Goal: Task Accomplishment & Management: Use online tool/utility

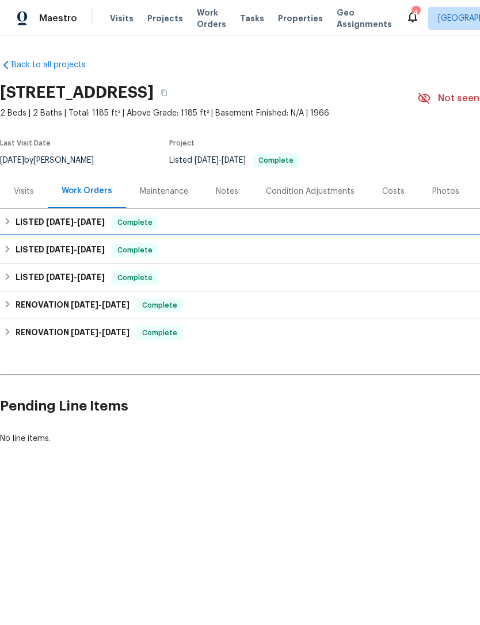
click at [31, 248] on h6 "LISTED [DATE] - [DATE]" at bounding box center [60, 250] width 89 height 14
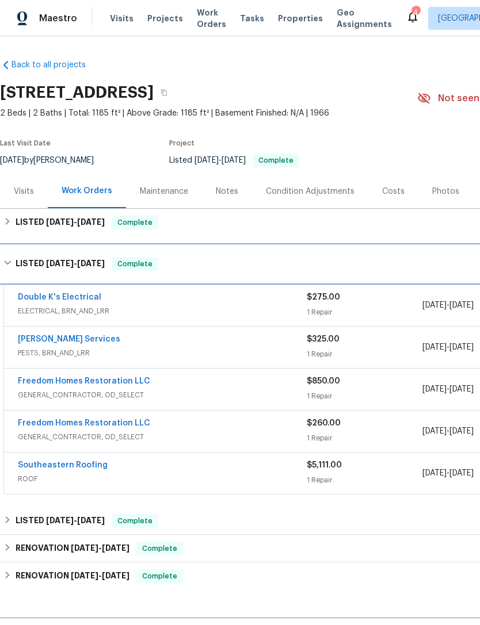
click at [37, 266] on h6 "LISTED 3/10/25 - 5/19/25" at bounding box center [60, 264] width 89 height 14
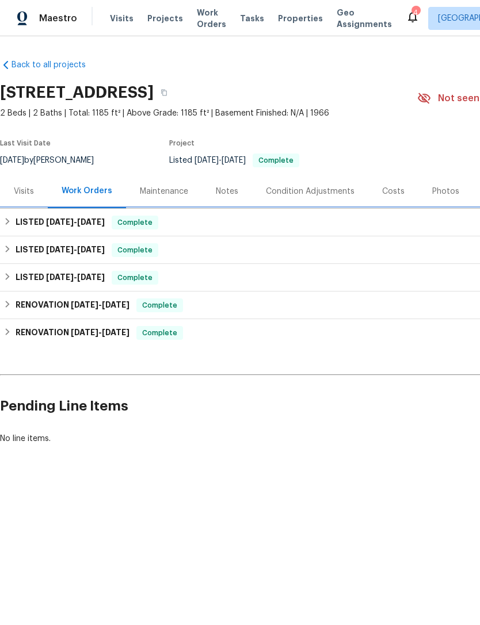
click at [30, 228] on h6 "LISTED 7/12/25 - 7/18/25" at bounding box center [60, 223] width 89 height 14
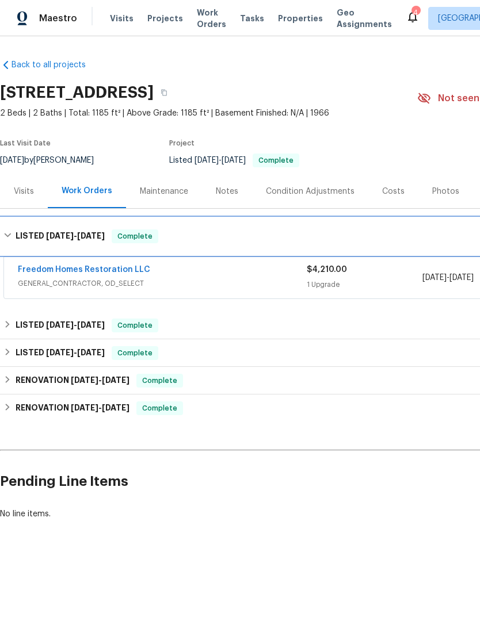
click at [29, 232] on h6 "LISTED 7/12/25 - 7/18/25" at bounding box center [60, 237] width 89 height 14
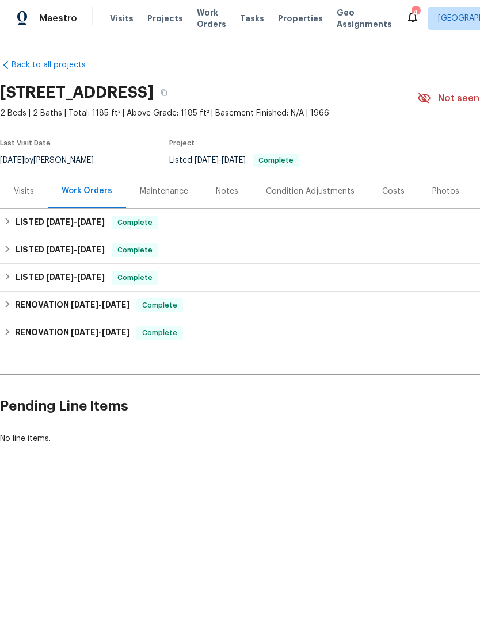
click at [157, 198] on div "Maintenance" at bounding box center [164, 191] width 76 height 34
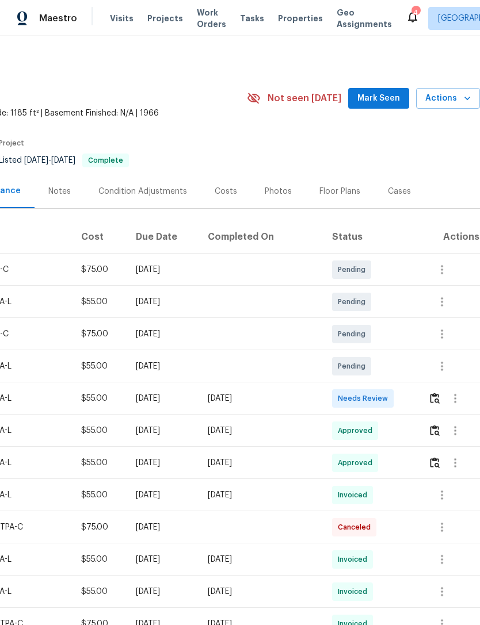
scroll to position [0, 170]
click at [442, 305] on icon "button" at bounding box center [442, 301] width 2 height 9
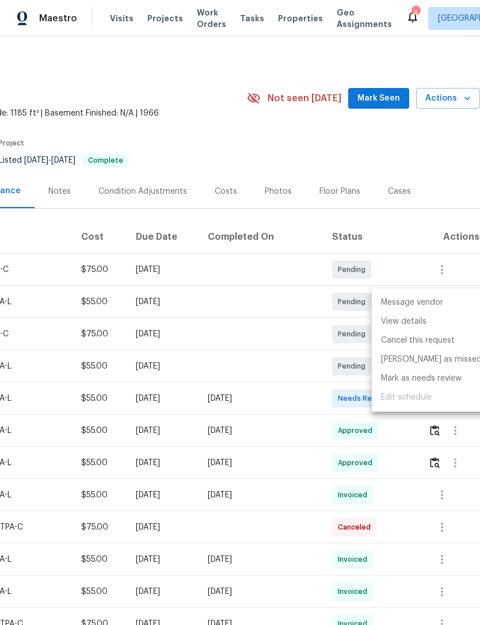
click at [436, 301] on li "Message vendor" at bounding box center [431, 302] width 119 height 19
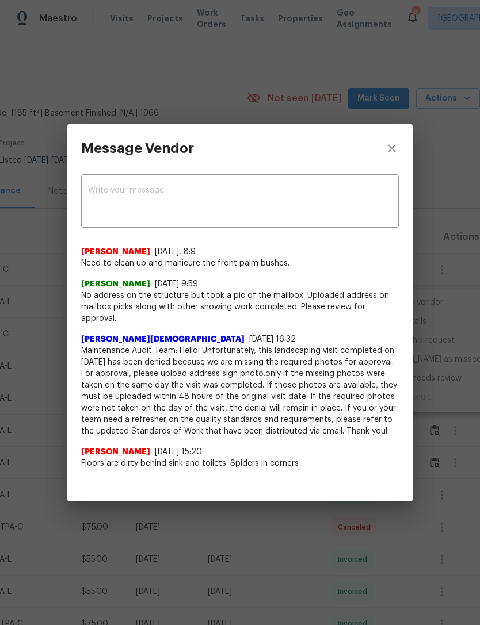
click at [104, 186] on textarea at bounding box center [240, 202] width 304 height 32
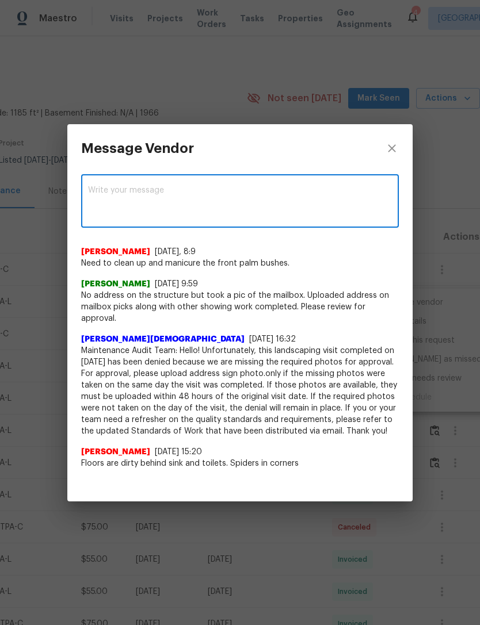
type textarea "U"
type textarea "T"
type textarea "Clean up and manicure has not been done yet."
click at [380, 195] on span "Post" at bounding box center [373, 202] width 18 height 14
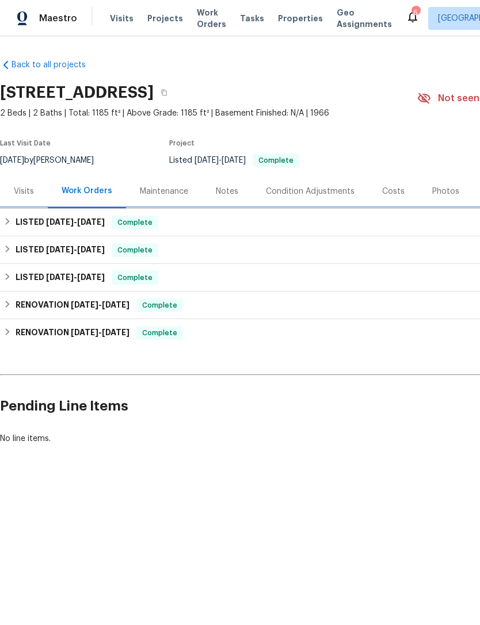
click at [35, 224] on h6 "LISTED [DATE] - [DATE]" at bounding box center [60, 223] width 89 height 14
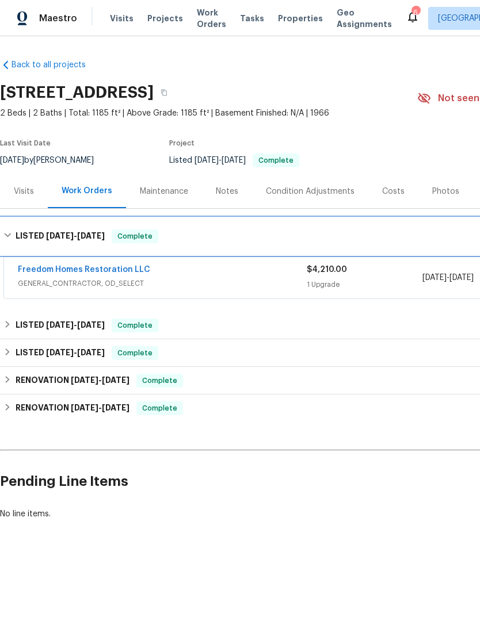
click at [40, 235] on h6 "LISTED [DATE] - [DATE]" at bounding box center [60, 237] width 89 height 14
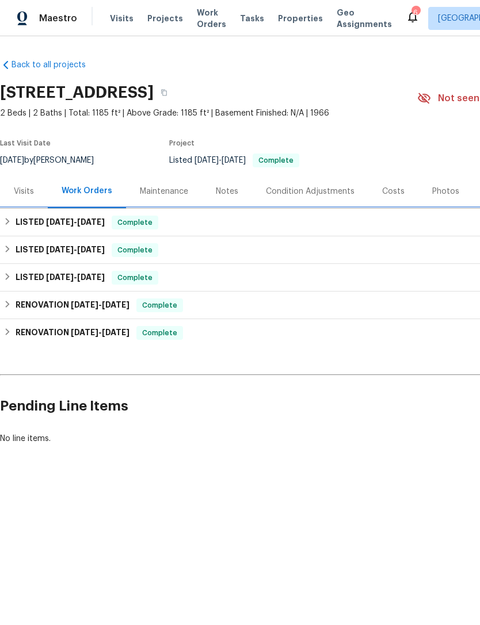
click at [27, 224] on h6 "LISTED [DATE] - [DATE]" at bounding box center [60, 223] width 89 height 14
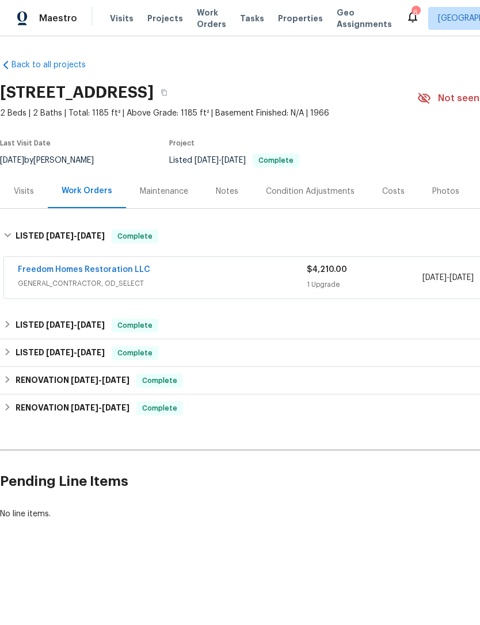
click at [52, 280] on span "GENERAL_CONTRACTOR, OD_SELECT" at bounding box center [162, 284] width 289 height 12
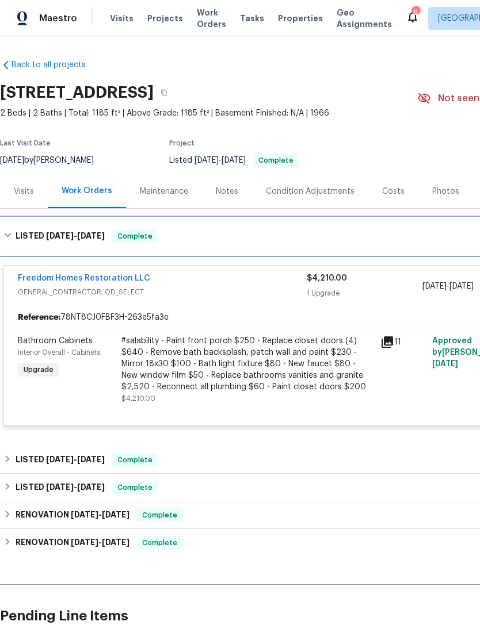
click at [33, 246] on div "LISTED [DATE] - [DATE] Complete" at bounding box center [325, 236] width 650 height 37
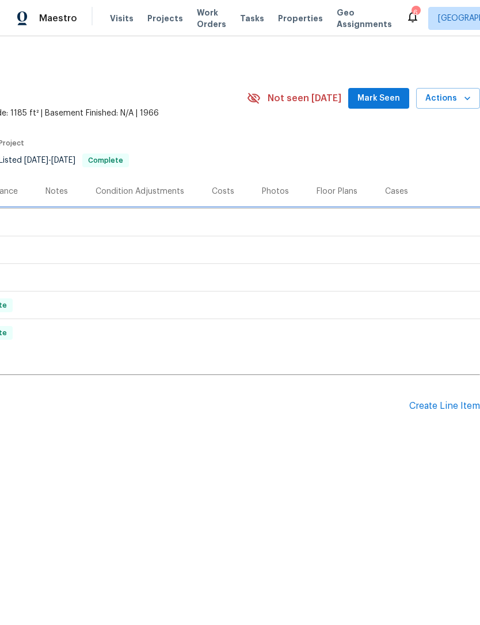
scroll to position [0, 170]
click at [448, 408] on div "Create Line Item" at bounding box center [444, 406] width 71 height 11
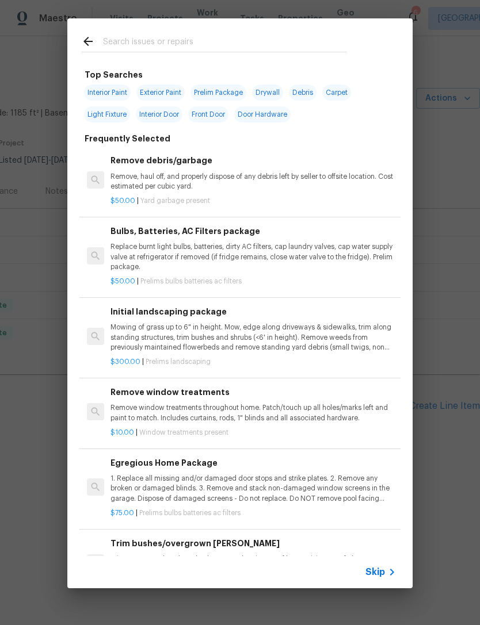
click at [381, 571] on span "Skip" at bounding box center [375, 573] width 20 height 12
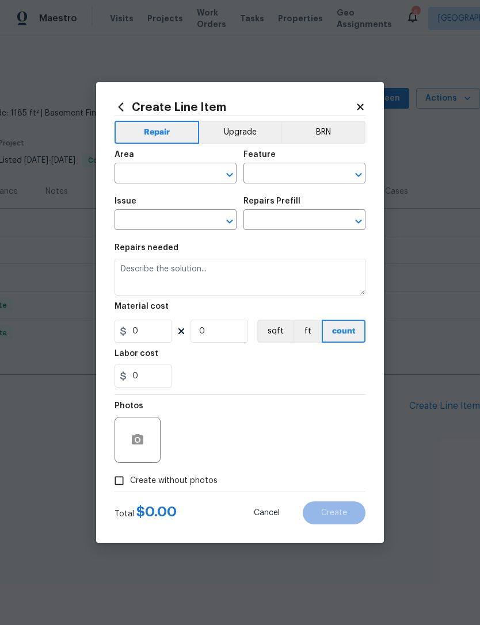
click at [138, 169] on input "text" at bounding box center [159, 175] width 90 height 18
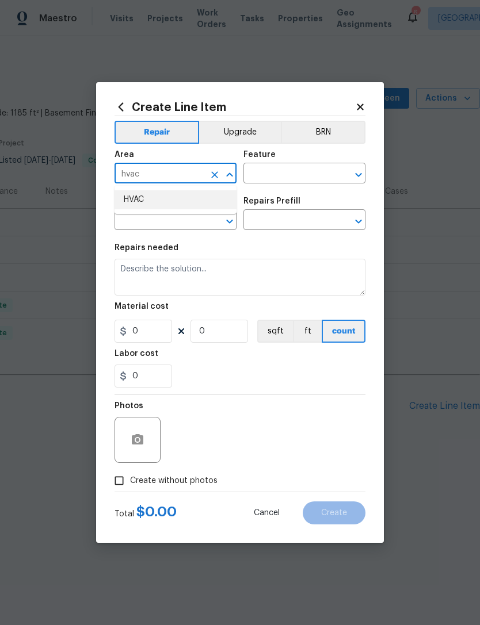
click at [129, 204] on li "HVAC" at bounding box center [175, 199] width 122 height 19
type input "HVAC"
click at [299, 173] on input "text" at bounding box center [288, 175] width 90 height 18
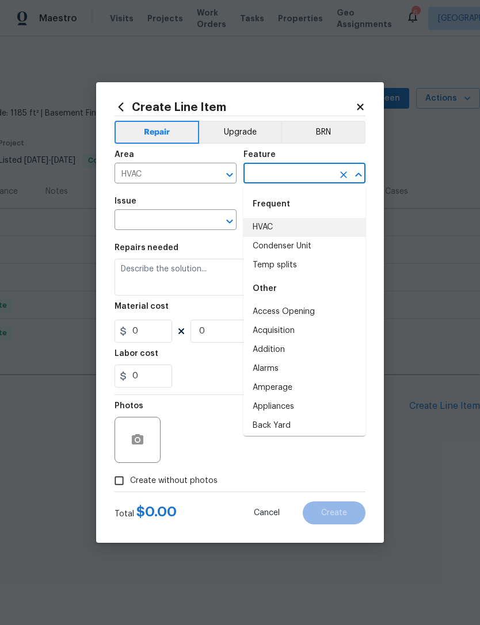
click at [278, 228] on li "HVAC" at bounding box center [304, 227] width 122 height 19
type input "HVAC"
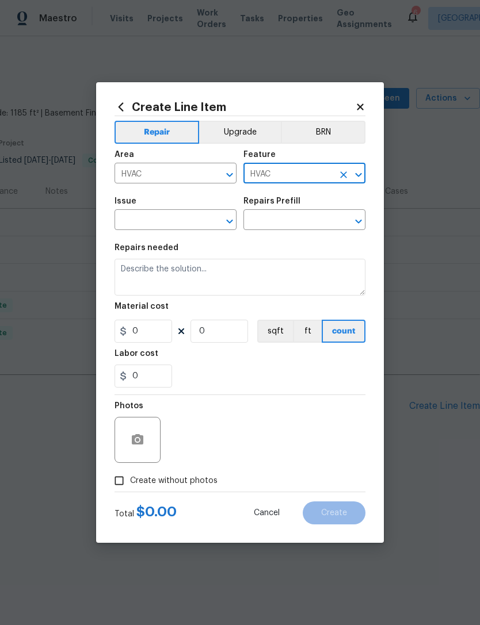
click at [138, 220] on input "text" at bounding box center [159, 221] width 90 height 18
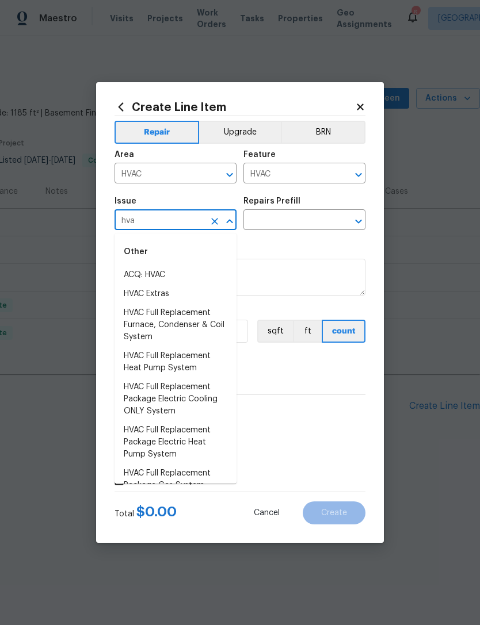
scroll to position [0, 0]
click at [128, 297] on li "HVAC Extras" at bounding box center [175, 294] width 122 height 19
type input "HVAC Extras"
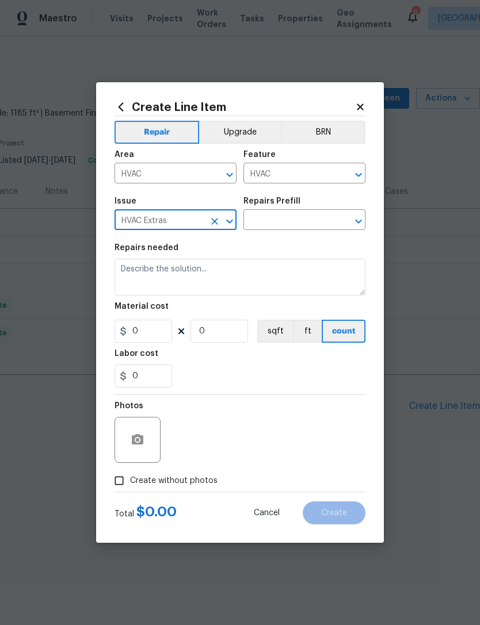
click at [303, 220] on input "text" at bounding box center [288, 221] width 90 height 18
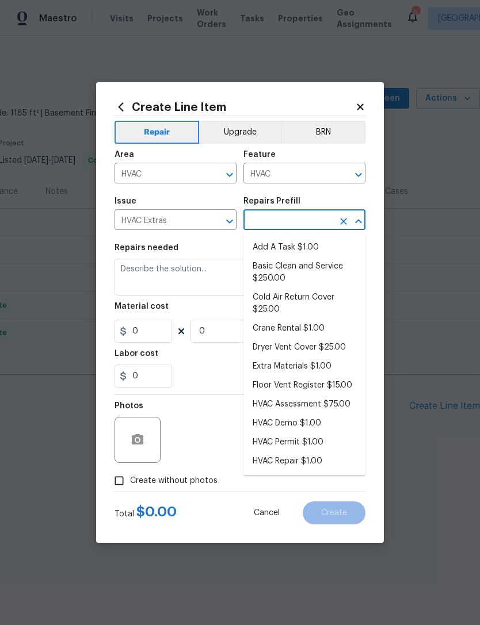
click at [311, 246] on li "Add A Task $1.00" at bounding box center [304, 247] width 122 height 19
type input "Add A Task $1.00"
type textarea "HPM to detail"
type input "1"
type input "Add A Task $1.00"
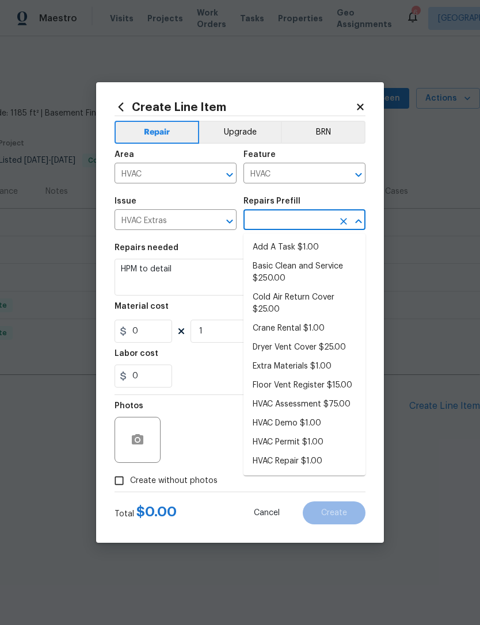
type input "1"
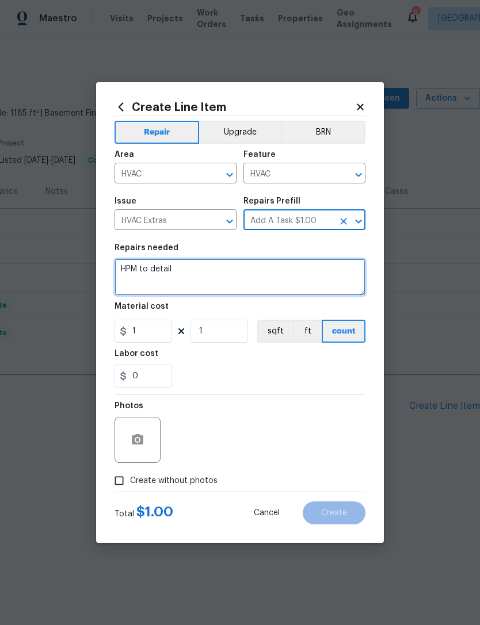
click at [126, 280] on textarea "HPM to detail" at bounding box center [239, 277] width 251 height 37
click at [125, 280] on textarea "HPM to detail" at bounding box center [239, 277] width 251 height 37
click at [133, 284] on textarea "HPM to detail" at bounding box center [239, 277] width 251 height 37
click at [132, 284] on textarea "HPM to detail" at bounding box center [239, 277] width 251 height 37
click at [135, 282] on textarea "HPM to detail" at bounding box center [239, 277] width 251 height 37
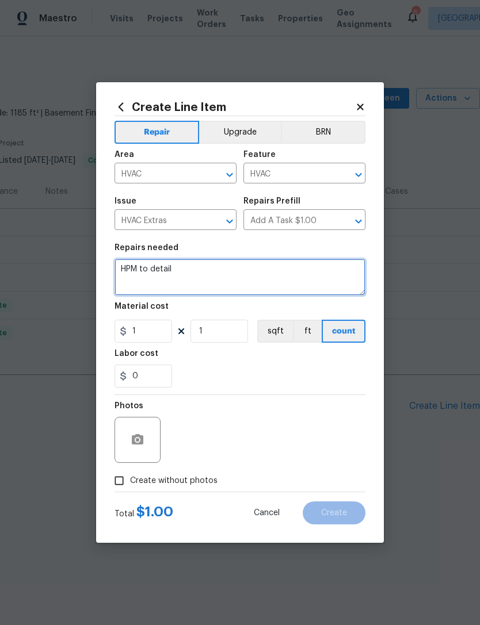
click at [134, 282] on textarea "HPM to detail" at bounding box center [239, 277] width 251 height 37
type textarea "H"
type textarea "Service frozen hvac. Clean area and paint garage ceiling."
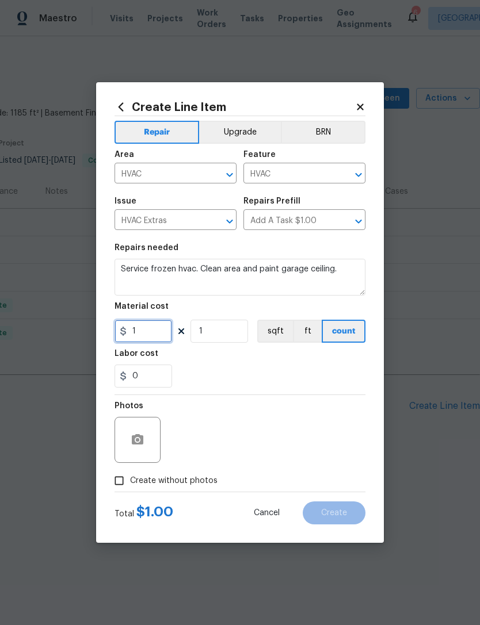
click at [129, 337] on input "1" at bounding box center [143, 331] width 58 height 23
click at [136, 338] on input "1" at bounding box center [143, 331] width 58 height 23
type input "500"
click at [137, 450] on div at bounding box center [137, 440] width 46 height 46
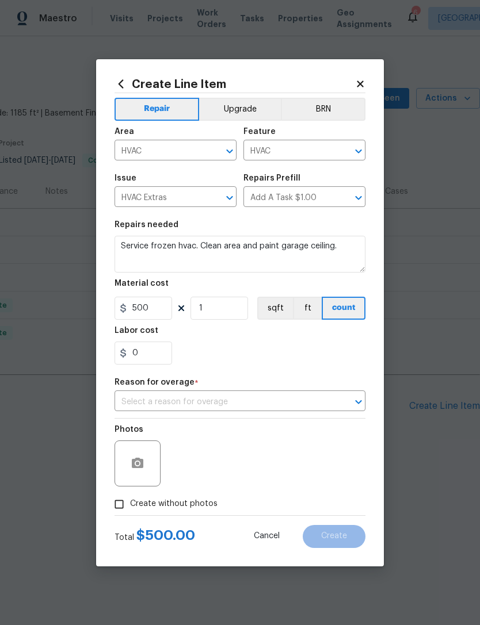
click at [133, 406] on input "text" at bounding box center [223, 403] width 219 height 18
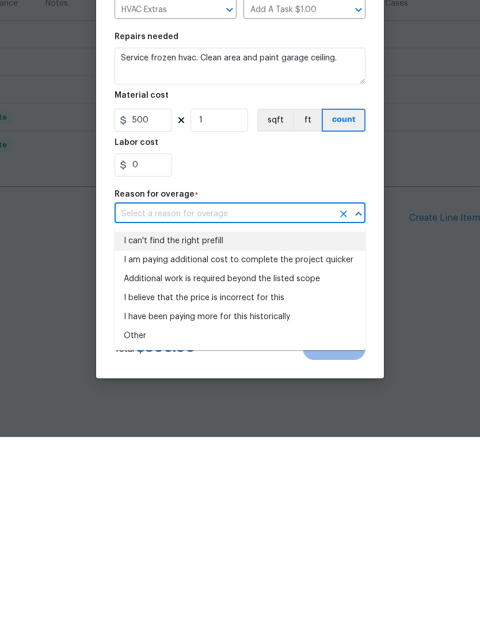
click at [127, 420] on li "I can't find the right prefill" at bounding box center [239, 429] width 251 height 19
type input "I can't find the right prefill"
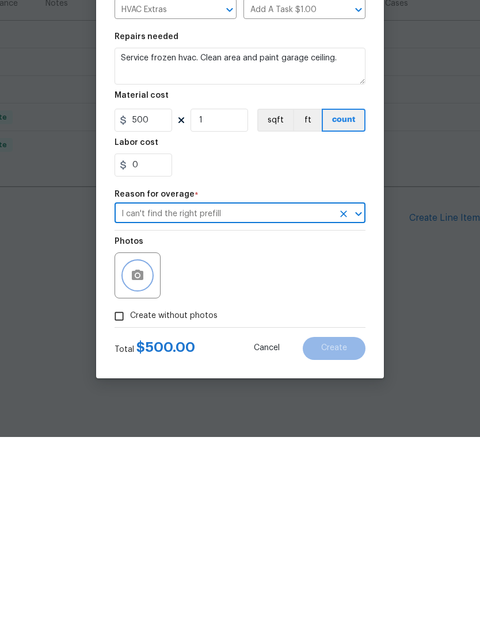
click at [135, 457] on icon "button" at bounding box center [138, 464] width 14 height 14
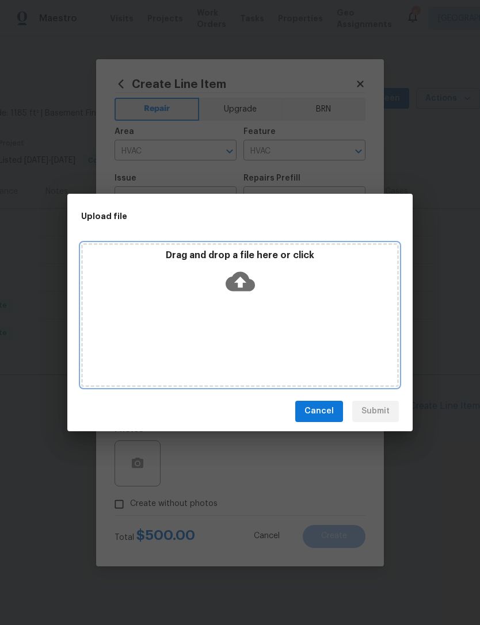
click at [142, 287] on div "Drag and drop a file here or click" at bounding box center [240, 274] width 314 height 49
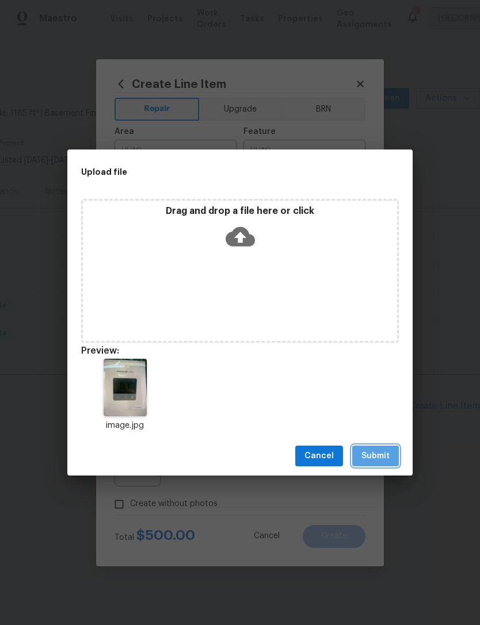
click at [379, 454] on span "Submit" at bounding box center [375, 456] width 28 height 14
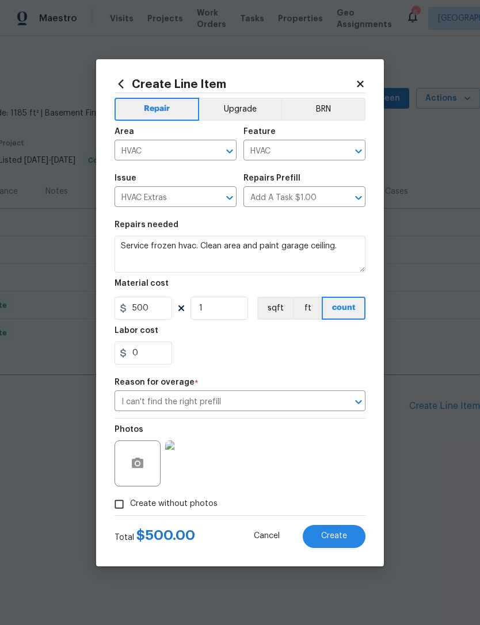
click at [351, 544] on button "Create" at bounding box center [334, 536] width 63 height 23
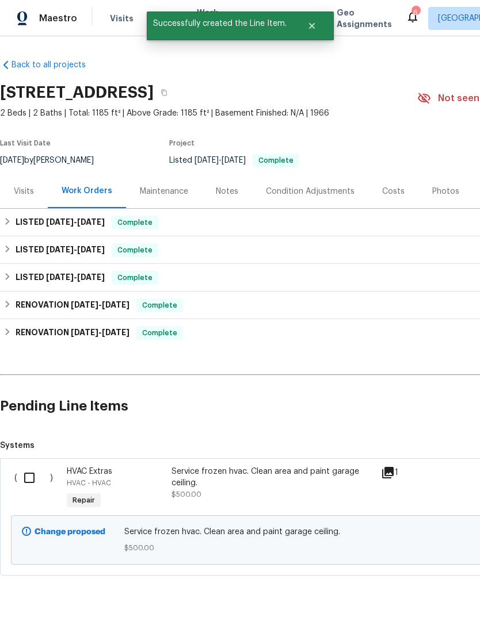
click at [21, 487] on input "checkbox" at bounding box center [33, 478] width 33 height 24
checkbox input "true"
click at [446, 597] on span "Create Work Order" at bounding box center [414, 597] width 77 height 14
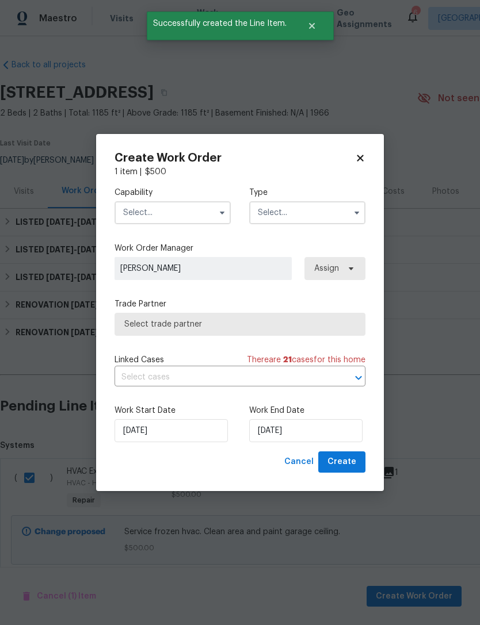
click at [136, 219] on input "text" at bounding box center [172, 212] width 116 height 23
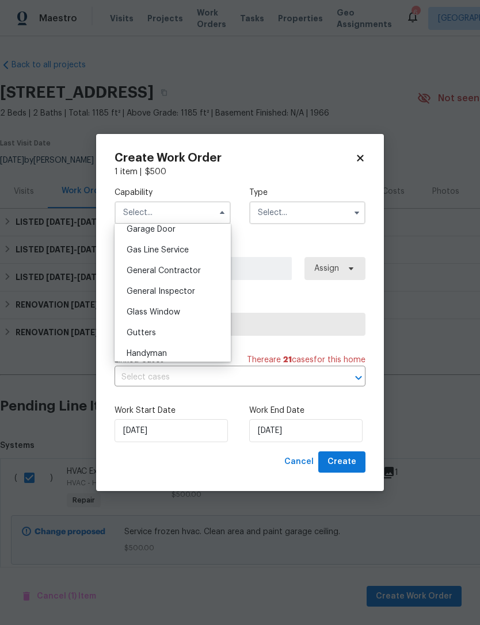
scroll to position [530, 0]
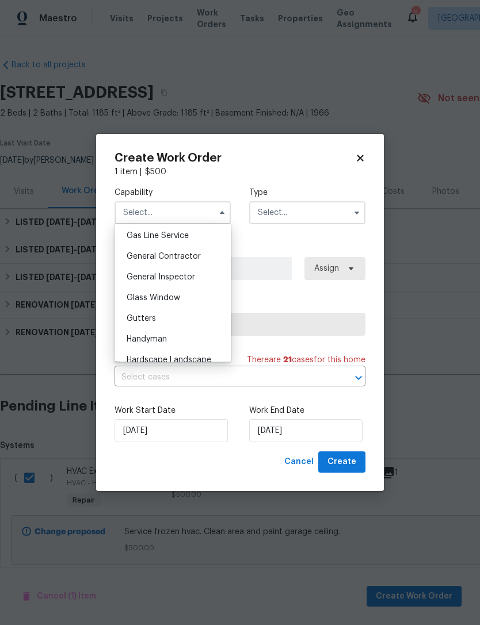
click at [135, 270] on div "General Inspector" at bounding box center [172, 277] width 110 height 21
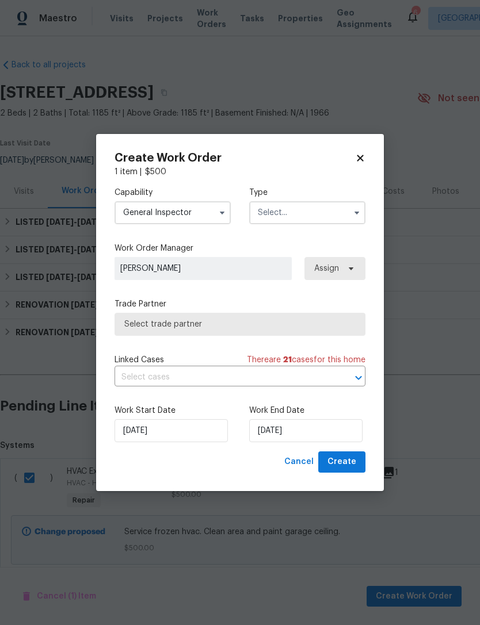
click at [130, 223] on input "General Inspector" at bounding box center [172, 212] width 116 height 23
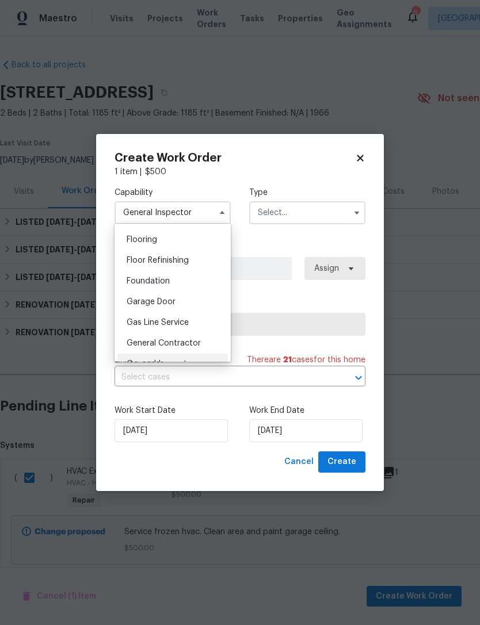
scroll to position [466, 0]
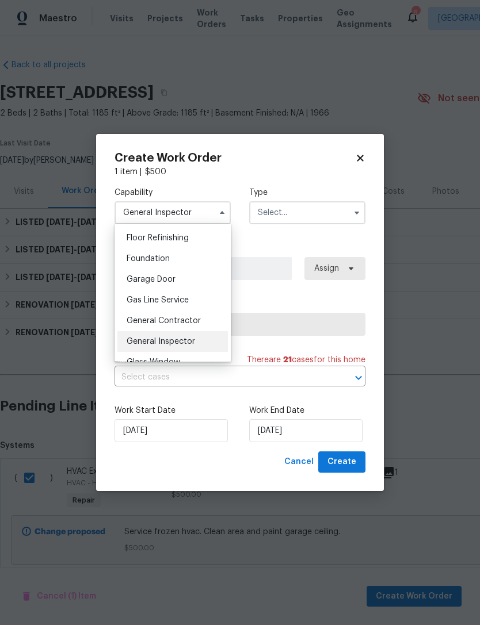
click at [137, 322] on span "General Contractor" at bounding box center [164, 321] width 74 height 8
type input "General Contractor"
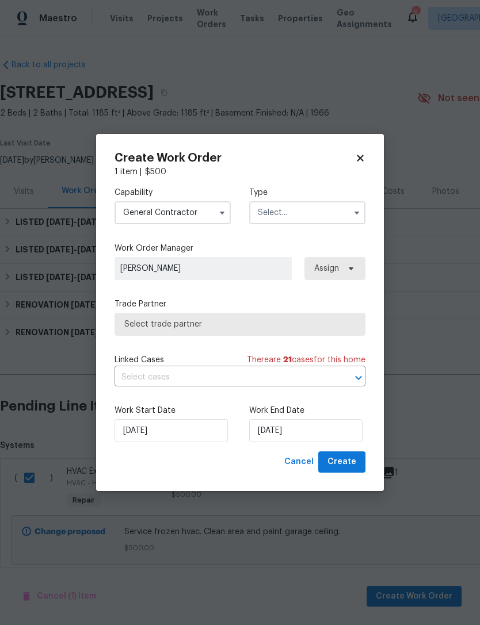
click at [305, 213] on input "text" at bounding box center [307, 212] width 116 height 23
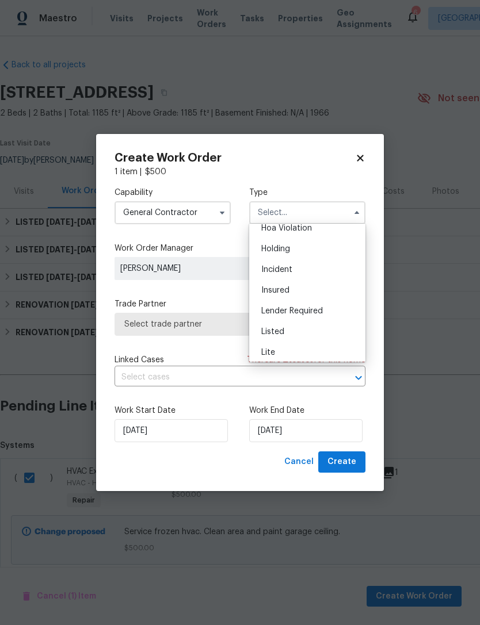
scroll to position [50, 0]
click at [327, 312] on div "Listed" at bounding box center [307, 311] width 110 height 21
type input "Listed"
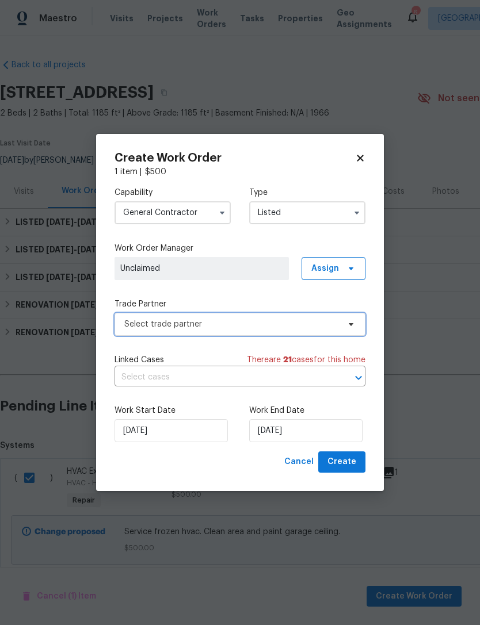
click at [133, 330] on span "Select trade partner" at bounding box center [239, 324] width 251 height 23
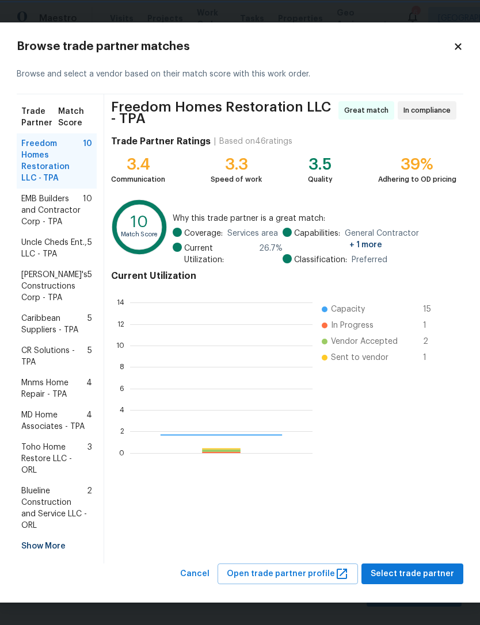
scroll to position [161, 182]
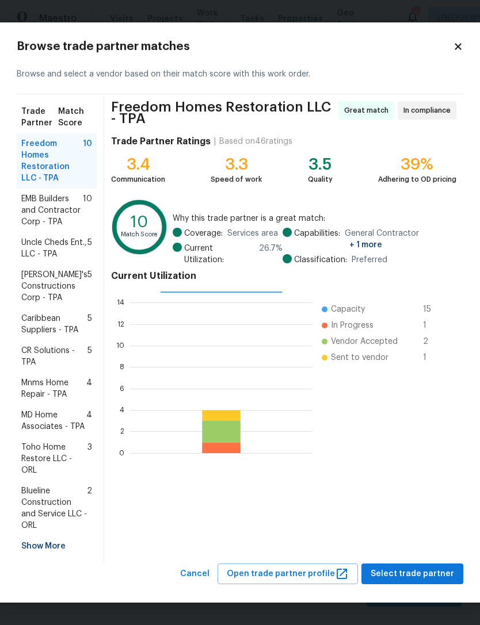
click at [35, 546] on div "Show More" at bounding box center [57, 546] width 80 height 21
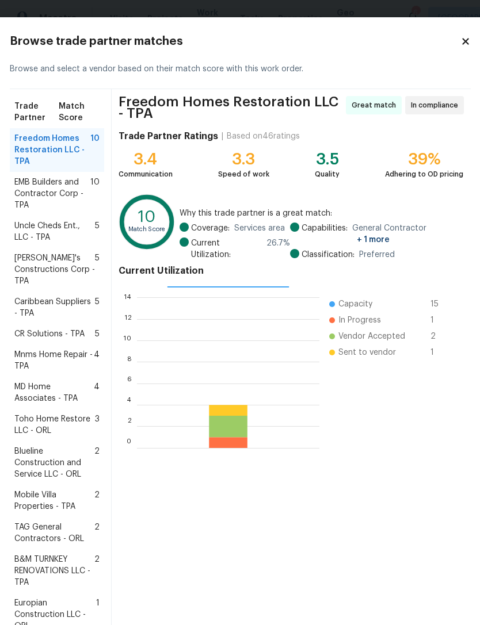
click at [37, 513] on span "Mobile Villa Properties - TPA" at bounding box center [54, 501] width 80 height 23
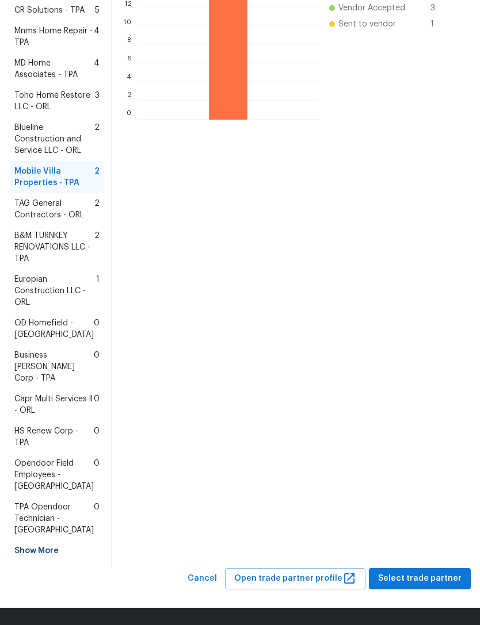
scroll to position [369, 0]
click at [422, 582] on span "Select trade partner" at bounding box center [419, 579] width 83 height 14
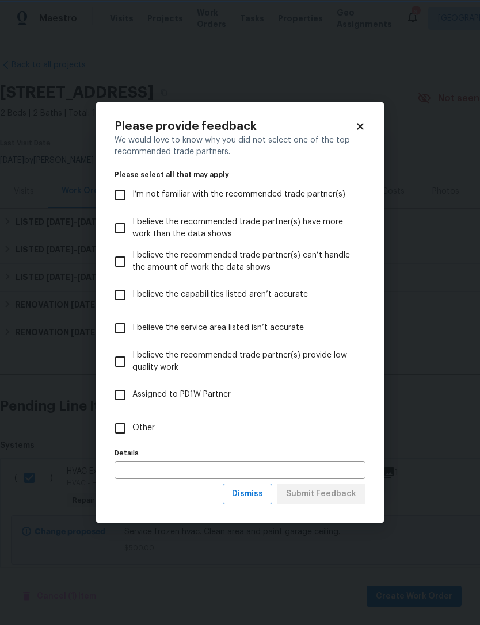
scroll to position [0, 0]
click at [121, 425] on input "Other" at bounding box center [120, 429] width 24 height 24
checkbox input "true"
click at [341, 491] on span "Submit Feedback" at bounding box center [321, 494] width 70 height 14
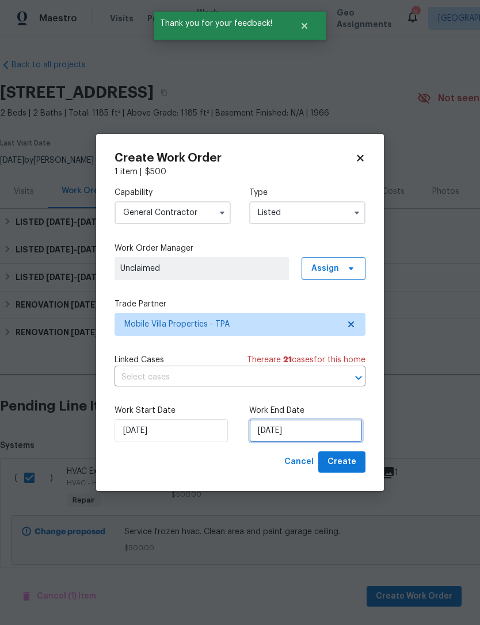
click at [349, 436] on input "[DATE]" at bounding box center [305, 430] width 113 height 23
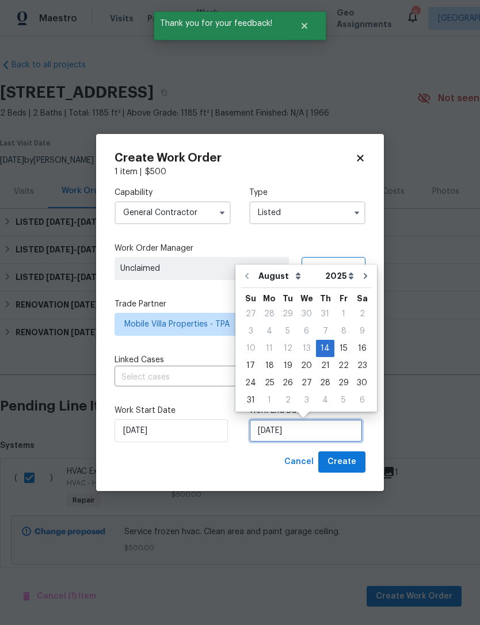
scroll to position [21, 0]
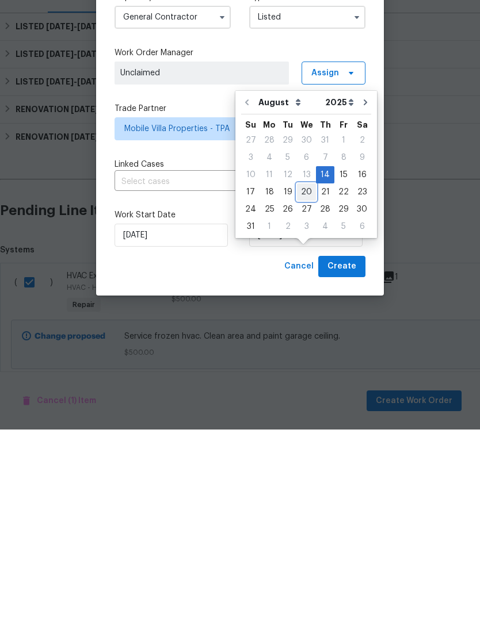
click at [301, 380] on div "20" at bounding box center [306, 388] width 19 height 16
type input "[DATE]"
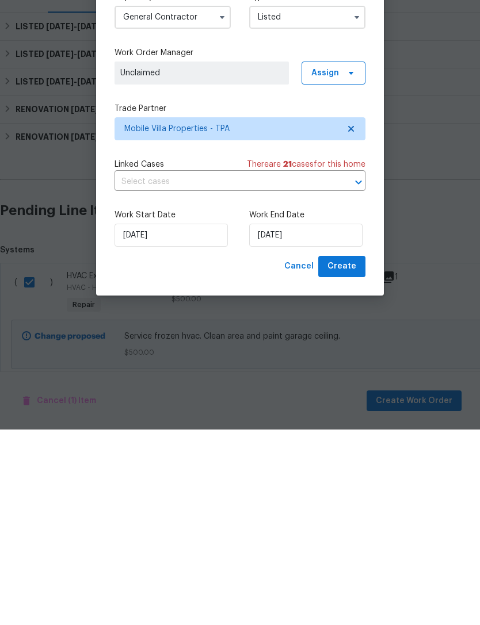
scroll to position [29, 0]
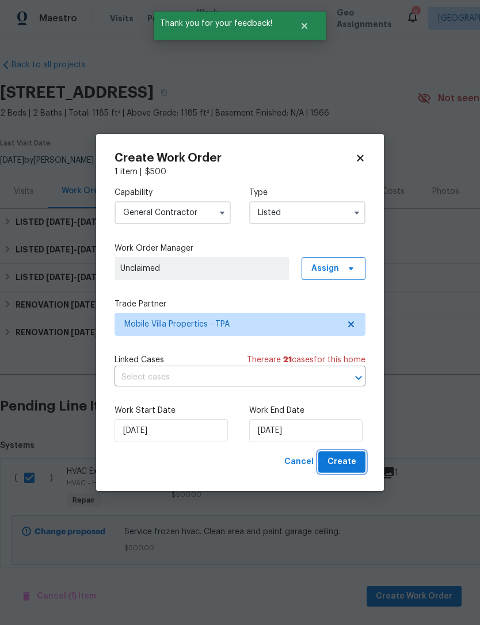
click at [349, 465] on span "Create" at bounding box center [341, 462] width 29 height 14
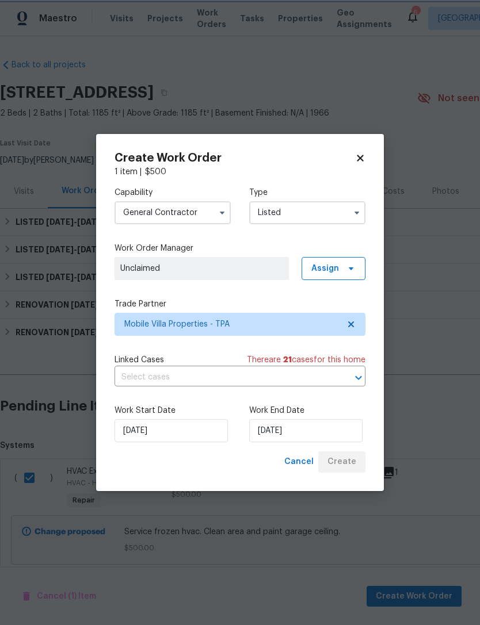
checkbox input "false"
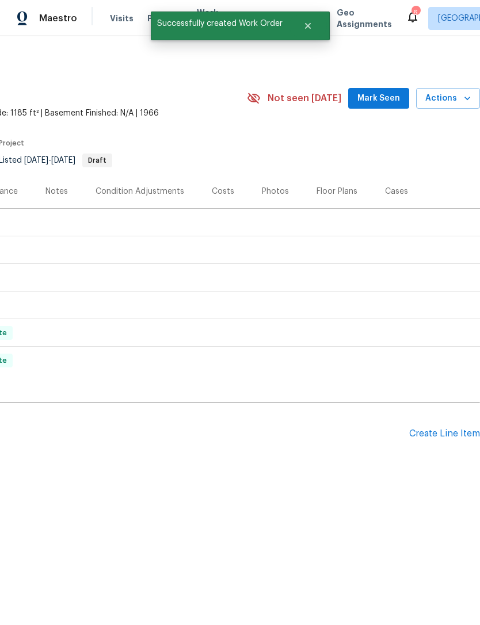
scroll to position [0, 170]
click at [384, 98] on span "Mark Seen" at bounding box center [378, 98] width 43 height 14
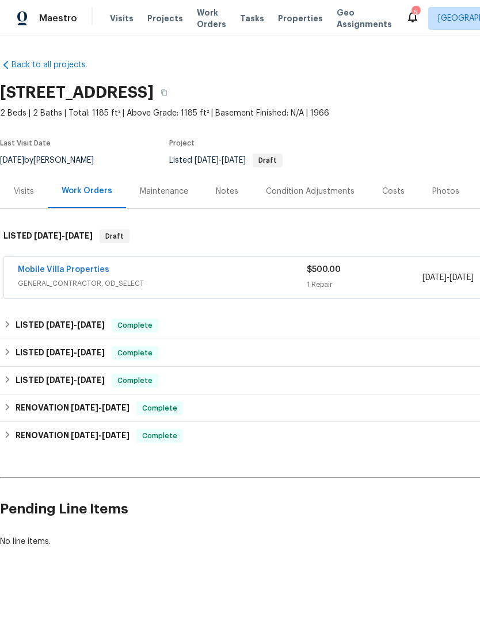
click at [383, 276] on div "$500.00 1 Repair" at bounding box center [365, 278] width 116 height 28
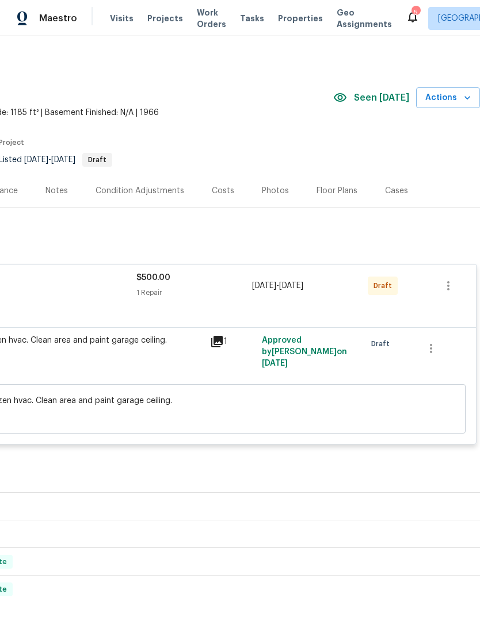
scroll to position [1, 170]
click at [456, 289] on button "button" at bounding box center [448, 286] width 28 height 28
